Goal: Task Accomplishment & Management: Manage account settings

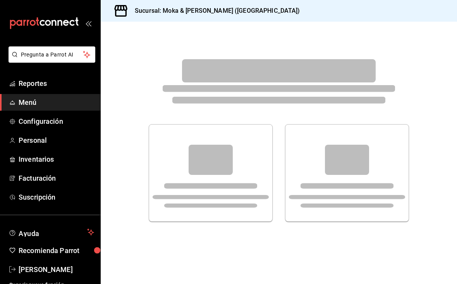
scroll to position [11, 0]
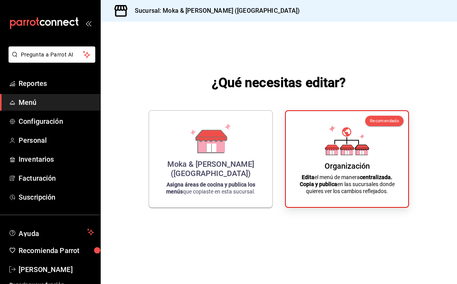
click at [335, 148] on icon at bounding box center [332, 151] width 12 height 7
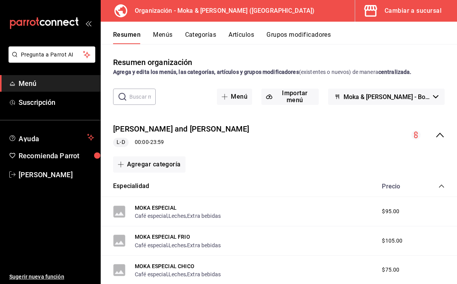
click at [246, 34] on button "Artículos" at bounding box center [241, 37] width 26 height 13
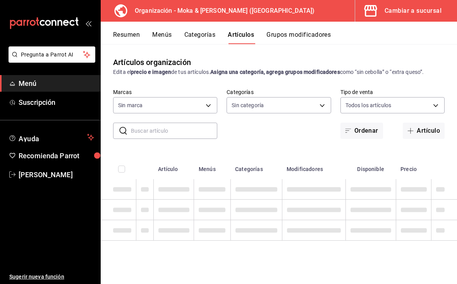
type input "133ffe9b-fe61-4f2a-b4cb-4bb08eaa479a"
type input "35ef7d49-5860-42b9-a74e-f8714ccf72fe,f0715e8d-93ea-4bc3-8789-14c21f83c212,40b05…"
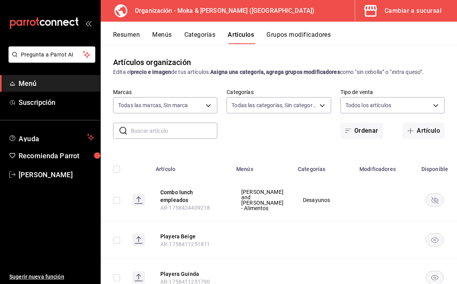
click at [180, 131] on input "text" at bounding box center [174, 130] width 86 height 15
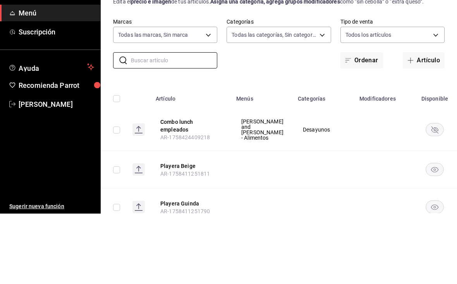
click at [425, 123] on button "Artículo" at bounding box center [424, 131] width 42 height 16
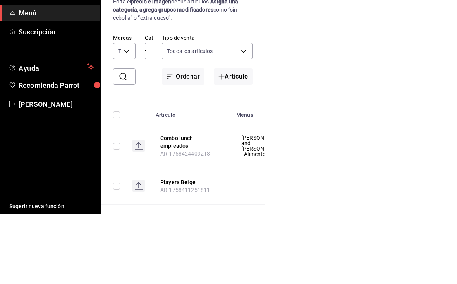
scroll to position [11, 0]
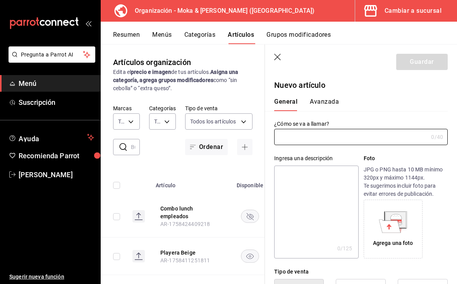
click at [330, 138] on input "text" at bounding box center [351, 136] width 154 height 15
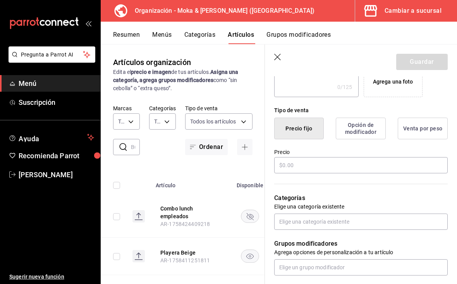
scroll to position [162, 0]
type input "[PERSON_NAME]"
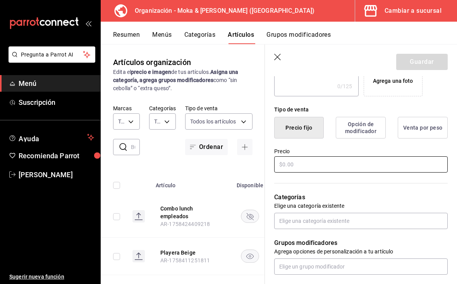
click at [364, 167] on input "text" at bounding box center [360, 164] width 173 height 16
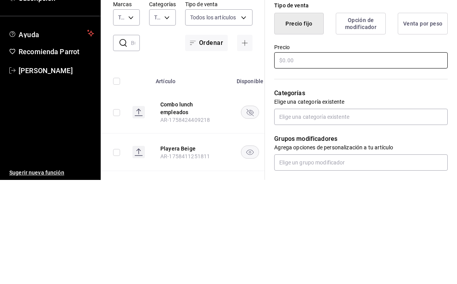
type input "$0.00"
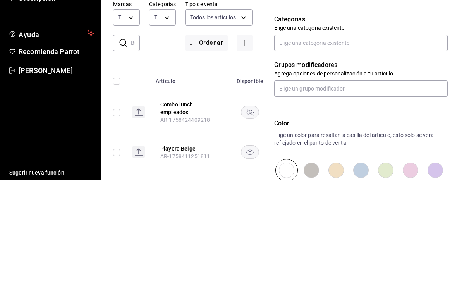
scroll to position [239, 0]
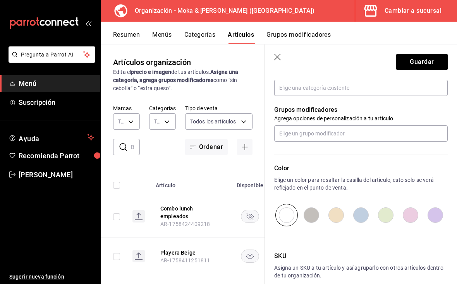
click at [311, 220] on input "radio" at bounding box center [311, 215] width 25 height 22
radio input "true"
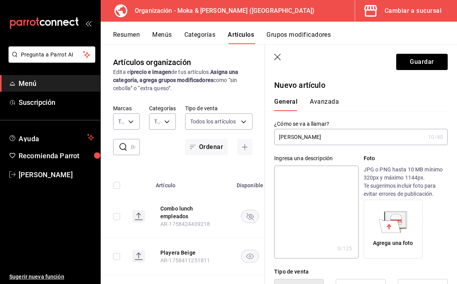
scroll to position [0, 0]
click at [431, 65] on button "Guardar" at bounding box center [422, 62] width 52 height 16
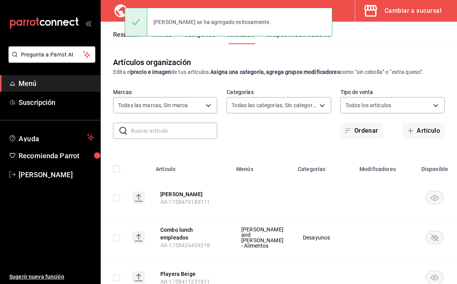
click at [192, 41] on button "Categorías" at bounding box center [199, 37] width 31 height 13
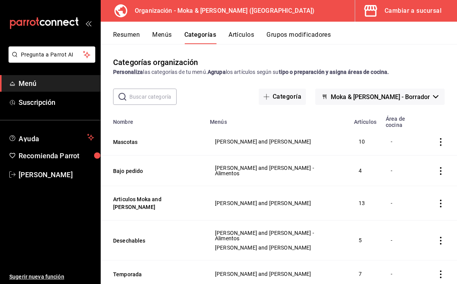
click at [294, 36] on button "Grupos modificadores" at bounding box center [298, 37] width 64 height 13
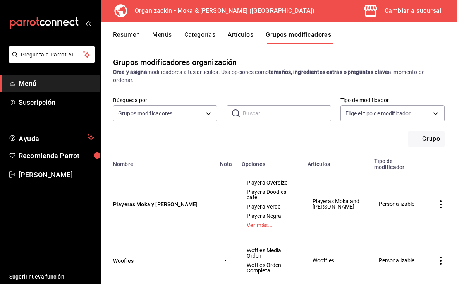
click at [433, 141] on button "Grupo" at bounding box center [426, 139] width 36 height 16
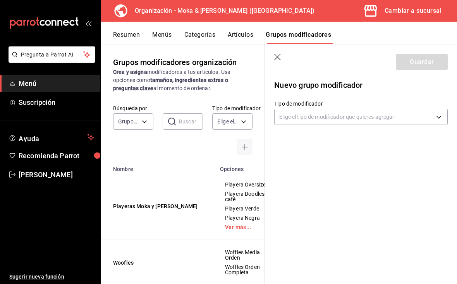
click at [391, 118] on body "Pregunta a Parrot AI Menú Suscripción Ayuda Recomienda Parrot [PERSON_NAME] Sug…" at bounding box center [228, 142] width 457 height 284
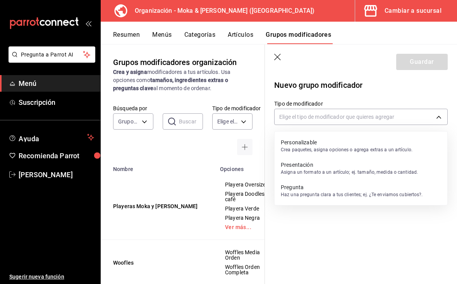
click at [359, 144] on p "Personalizable" at bounding box center [347, 143] width 132 height 8
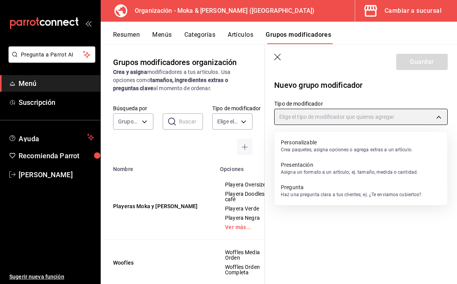
type input "CUSTOMIZABLE"
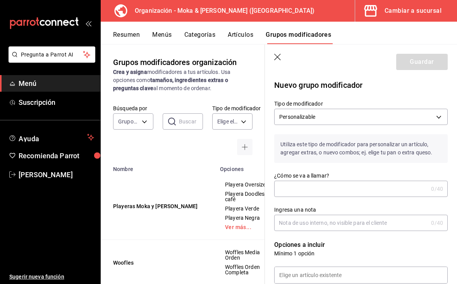
click at [335, 187] on input "¿Cómo se va a llamar?" at bounding box center [351, 188] width 154 height 15
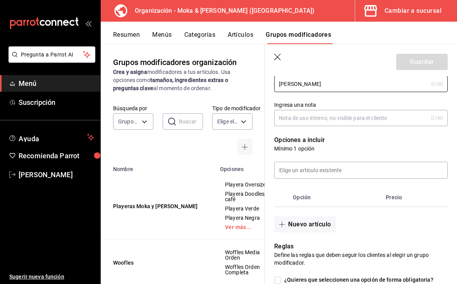
scroll to position [105, 0]
type input "[PERSON_NAME]"
click at [373, 175] on input at bounding box center [361, 170] width 173 height 16
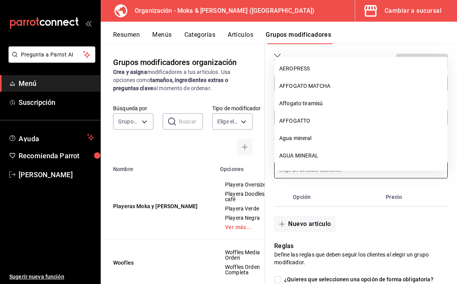
click at [374, 189] on th "Opción" at bounding box center [336, 197] width 93 height 19
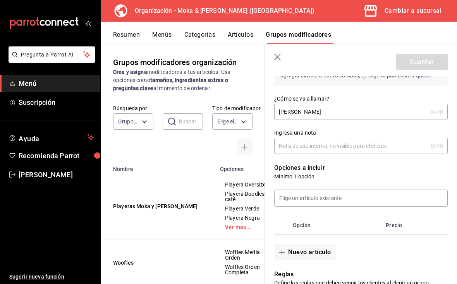
scroll to position [77, 0]
click at [319, 252] on button "Nuevo artículo" at bounding box center [304, 252] width 61 height 16
click at [341, 253] on input "optionsTable" at bounding box center [336, 250] width 76 height 8
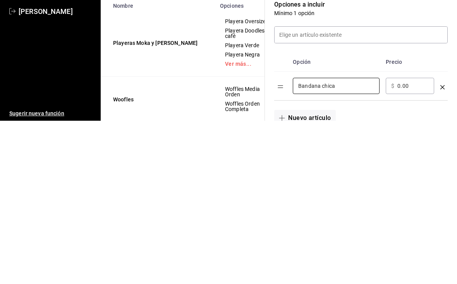
type input "Bandana chica"
click at [405, 246] on input "0.00" at bounding box center [412, 250] width 31 height 8
type input "0.00"
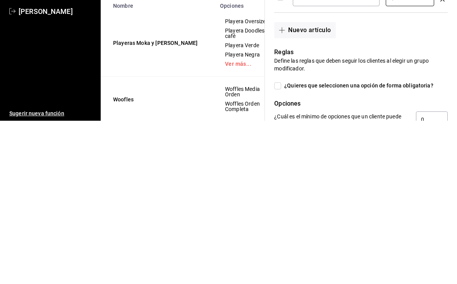
scroll to position [174, 0]
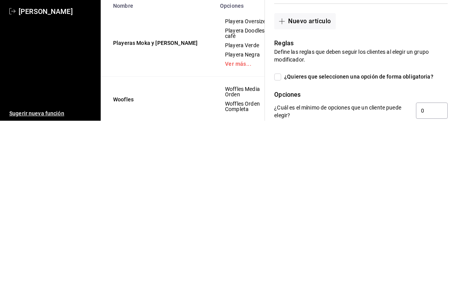
type input "110.00"
click at [276, 237] on input "¿Quieres que seleccionen una opción de forma obligatoria?" at bounding box center [277, 240] width 7 height 7
checkbox input "true"
type input "1"
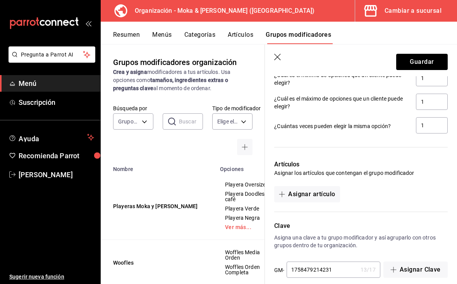
scroll to position [369, 0]
click at [324, 193] on button "Asignar artículo" at bounding box center [306, 195] width 65 height 16
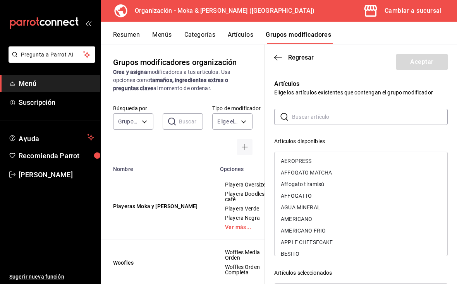
click at [359, 115] on input "text" at bounding box center [370, 116] width 156 height 15
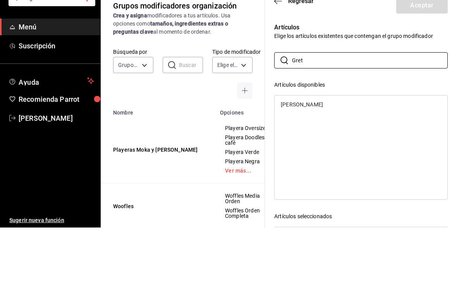
type input "Gret"
click at [337, 155] on div "[PERSON_NAME]" at bounding box center [361, 161] width 173 height 12
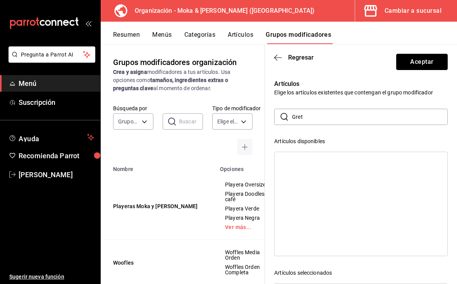
click at [436, 62] on button "Aceptar" at bounding box center [422, 62] width 52 height 16
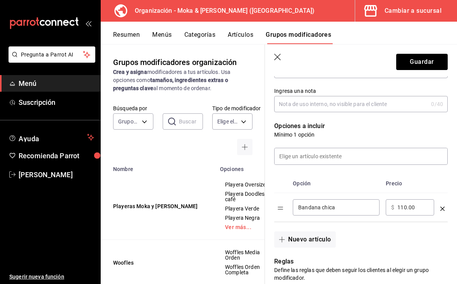
scroll to position [87, 0]
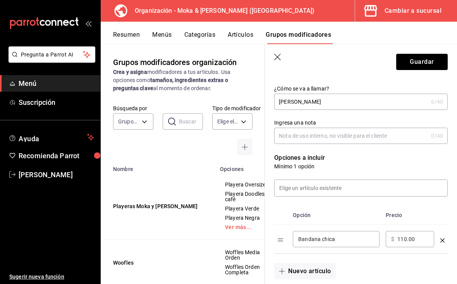
click at [441, 62] on button "Guardar" at bounding box center [422, 62] width 52 height 16
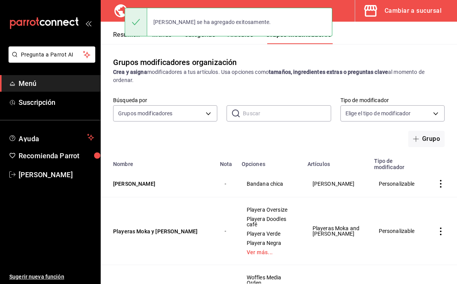
click at [169, 34] on div "[PERSON_NAME] se ha agregado exitosamente." at bounding box center [229, 22] width 208 height 29
click at [166, 39] on button "Menús" at bounding box center [161, 37] width 19 height 13
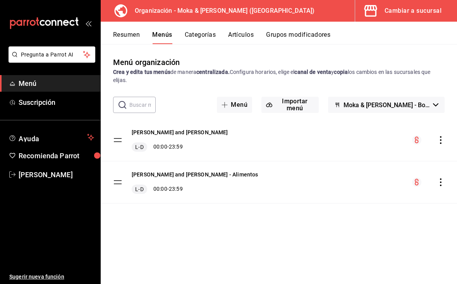
click at [443, 144] on icon "actions" at bounding box center [441, 140] width 8 height 8
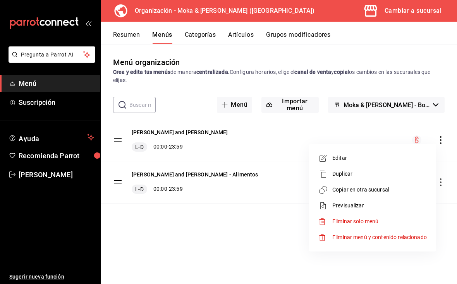
click at [363, 187] on span "Copiar en otra sucursal" at bounding box center [379, 190] width 94 height 8
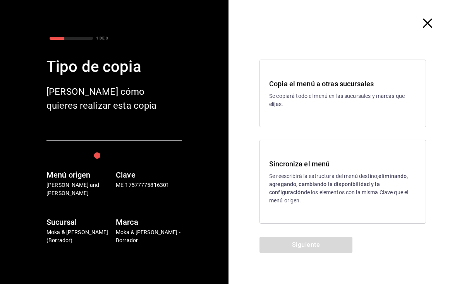
click at [307, 182] on p "Se reescribirá la estructura del menú destino; eliminando, agregando, cambiando…" at bounding box center [342, 188] width 147 height 33
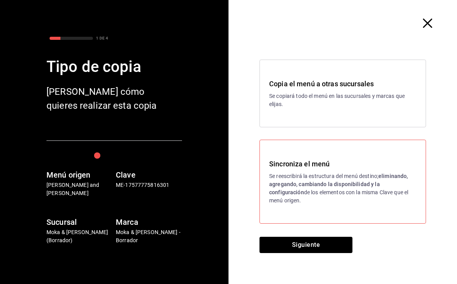
click at [328, 216] on div "Sincroniza el menú Se reescribirá la estructura del menú destino; eliminando, a…" at bounding box center [342, 182] width 167 height 84
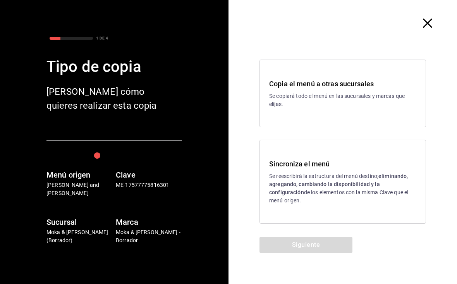
click at [320, 244] on div "Siguiente" at bounding box center [305, 260] width 155 height 47
click at [348, 204] on div "Sincroniza el menú Se reescribirá la estructura del menú destino; eliminando, a…" at bounding box center [342, 182] width 167 height 84
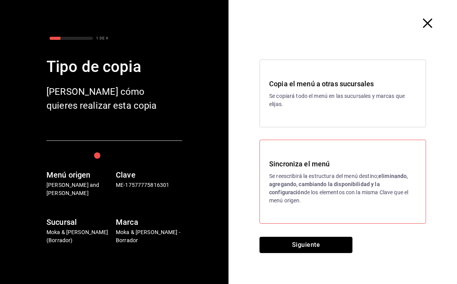
click at [323, 246] on button "Siguiente" at bounding box center [305, 245] width 93 height 16
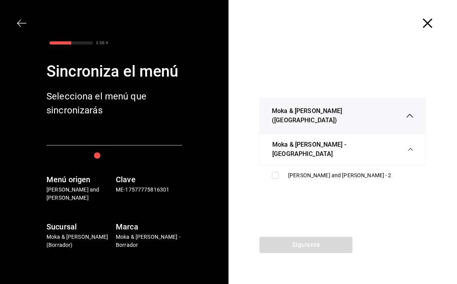
click at [282, 168] on div "[PERSON_NAME] and [PERSON_NAME] - 2" at bounding box center [343, 175] width 154 height 14
checkbox input "true"
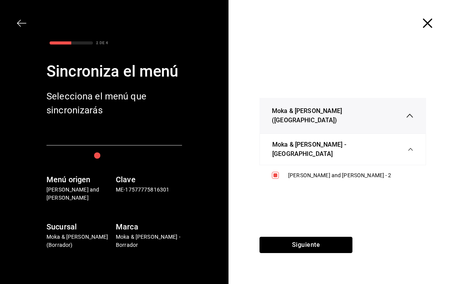
click at [311, 247] on button "Siguiente" at bounding box center [305, 245] width 93 height 16
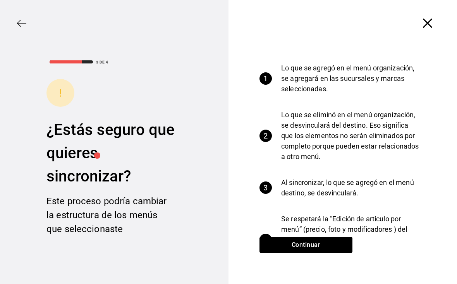
click at [318, 246] on button "Continuar" at bounding box center [305, 245] width 93 height 16
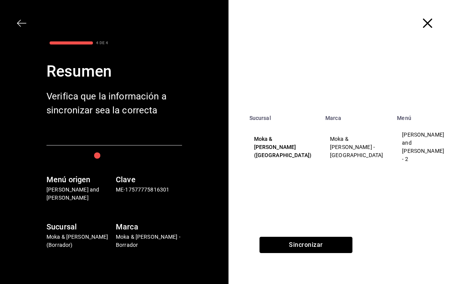
click at [327, 239] on button "Sincronizar" at bounding box center [305, 245] width 93 height 16
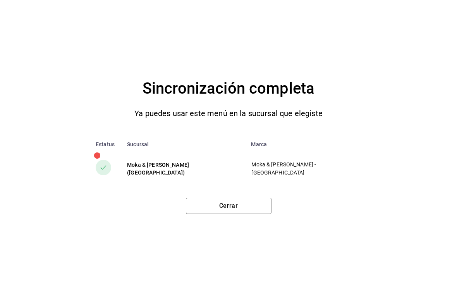
click at [233, 203] on button "Cerrar" at bounding box center [229, 206] width 86 height 16
